Goal: Find specific page/section: Find specific page/section

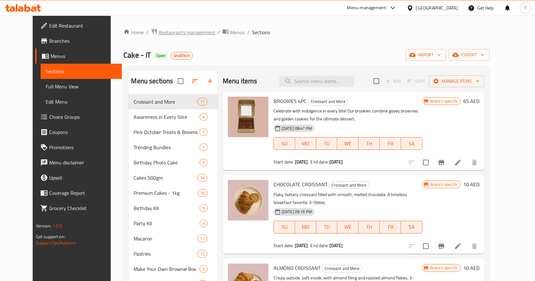
click at [159, 29] on span "Restaurants management" at bounding box center [187, 33] width 56 height 8
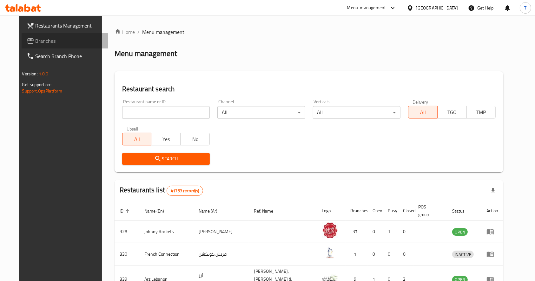
click at [36, 39] on span "Branches" at bounding box center [70, 41] width 68 height 8
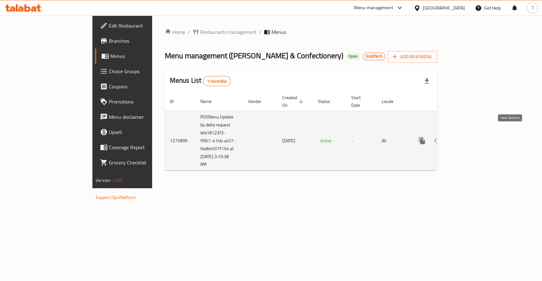
click at [471, 137] on icon "enhanced table" at bounding box center [468, 141] width 8 height 8
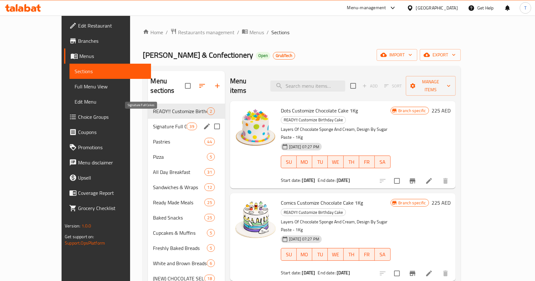
click at [153, 123] on span "Signature Full Cakes" at bounding box center [170, 127] width 34 height 8
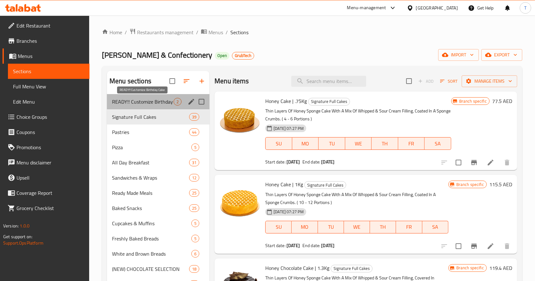
click at [164, 98] on span "READY!! Customize Birthday Cake" at bounding box center [143, 102] width 62 height 8
